Goal: Information Seeking & Learning: Learn about a topic

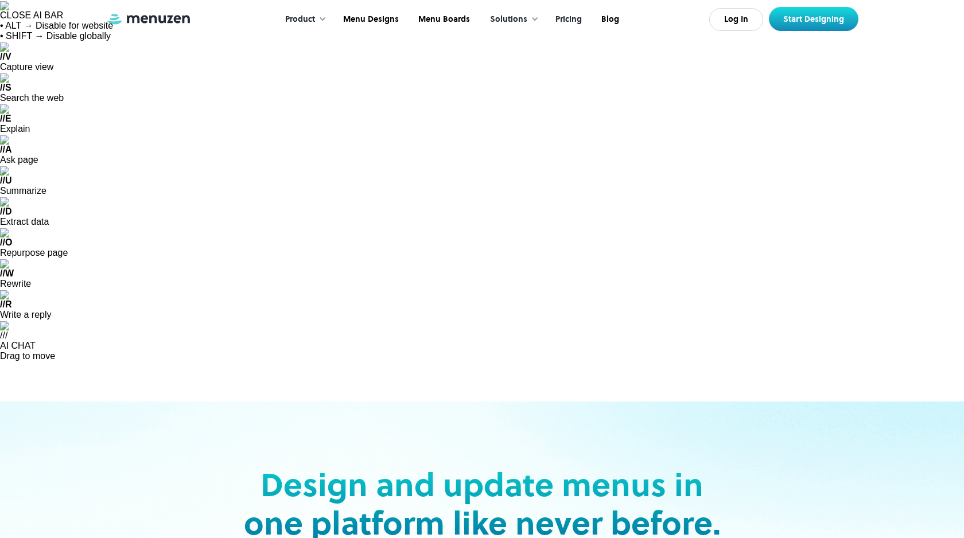
click at [563, 18] on link "Pricing" at bounding box center [567, 20] width 46 height 36
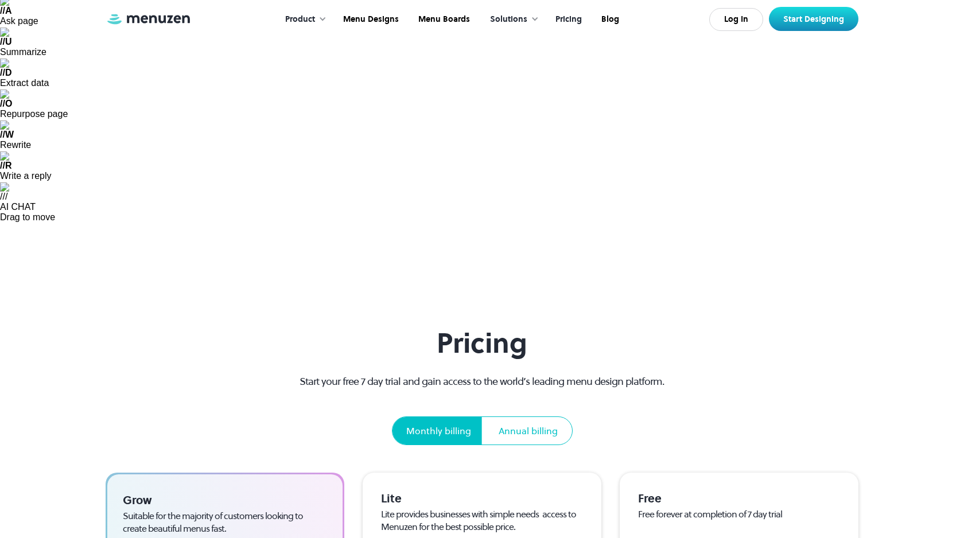
click at [539, 424] on div "Annual billing" at bounding box center [528, 431] width 59 height 14
click at [450, 424] on div "Monthly billing" at bounding box center [438, 431] width 65 height 14
click at [506, 424] on div "Annual billing" at bounding box center [528, 431] width 59 height 14
click at [435, 424] on div "Monthly billing" at bounding box center [438, 431] width 65 height 14
click at [505, 18] on div "Solutions" at bounding box center [508, 19] width 37 height 13
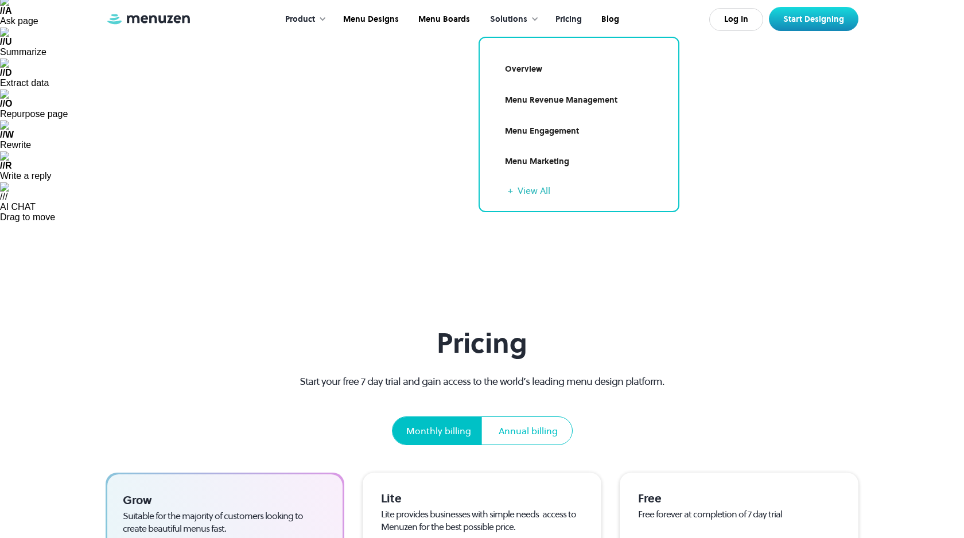
click at [314, 327] on div "Pricing Start your free 7 day trial and gain access to the world’s leading menu…" at bounding box center [482, 386] width 406 height 118
